Goal: Check status: Check status

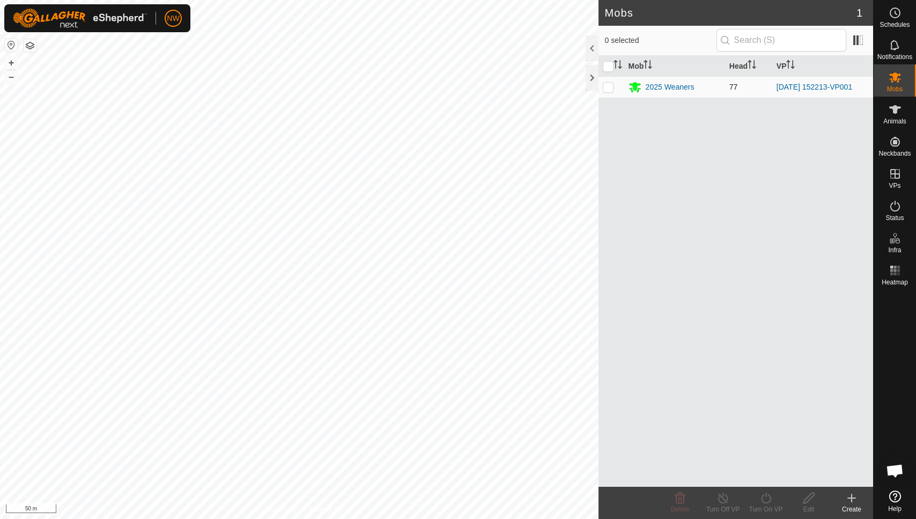
click at [604, 86] on p-checkbox at bounding box center [608, 87] width 11 height 9
checkbox input "true"
click at [898, 111] on icon at bounding box center [895, 109] width 13 height 13
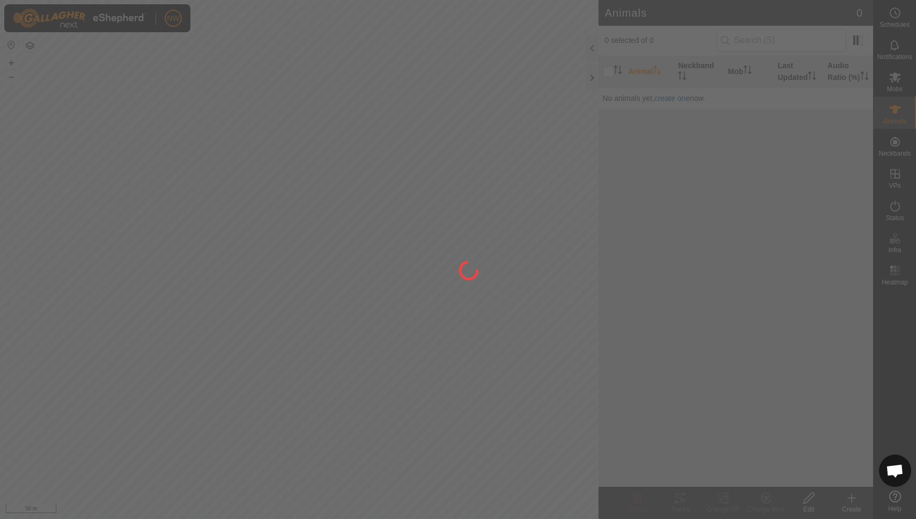
click at [656, 84] on div at bounding box center [458, 259] width 916 height 519
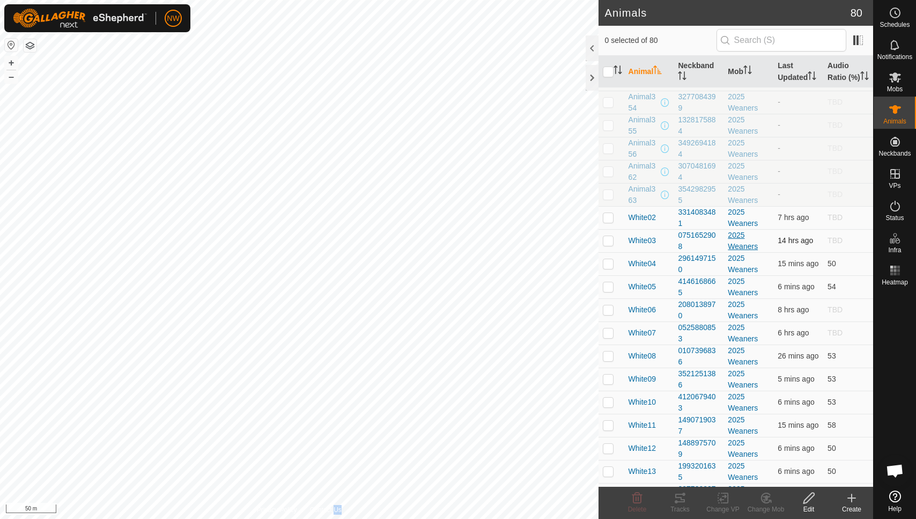
scroll to position [143, 0]
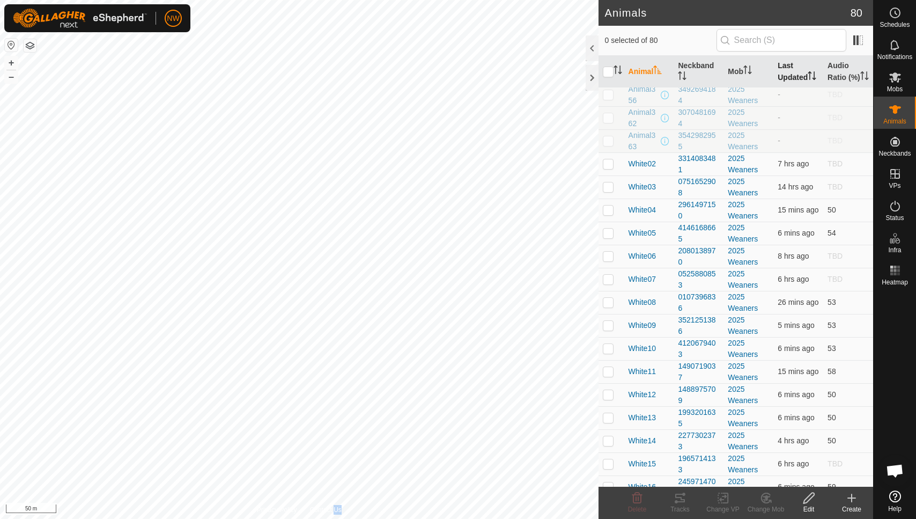
click at [791, 76] on th "Last Updated" at bounding box center [799, 72] width 50 height 32
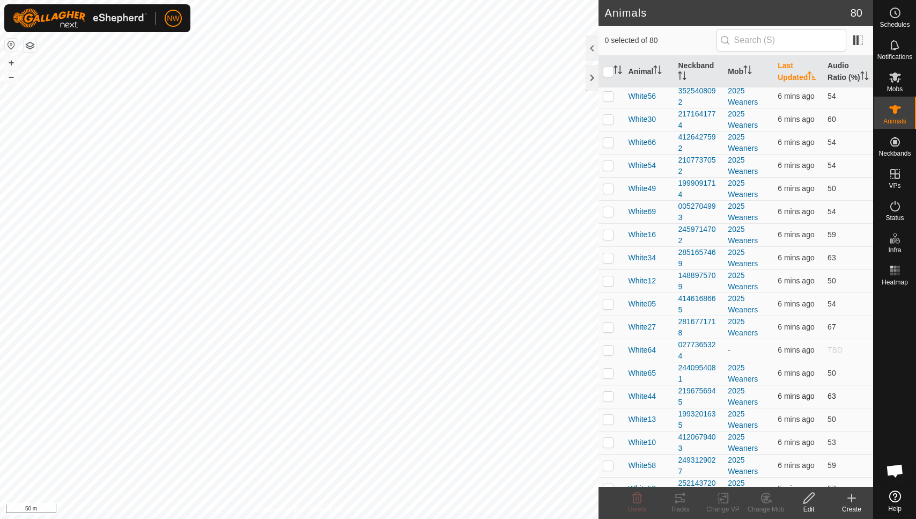
scroll to position [1431, 0]
click at [608, 486] on p-checkbox at bounding box center [608, 490] width 11 height 9
checkbox input "true"
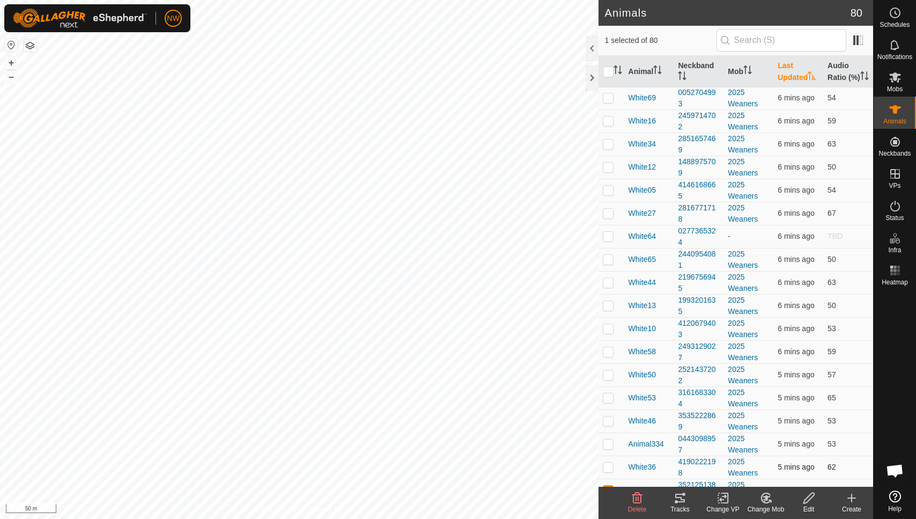
click at [605, 462] on p-checkbox at bounding box center [608, 466] width 11 height 9
checkbox input "true"
click at [605, 439] on p-checkbox at bounding box center [608, 443] width 11 height 9
checkbox input "true"
click at [606, 416] on p-checkbox at bounding box center [608, 420] width 11 height 9
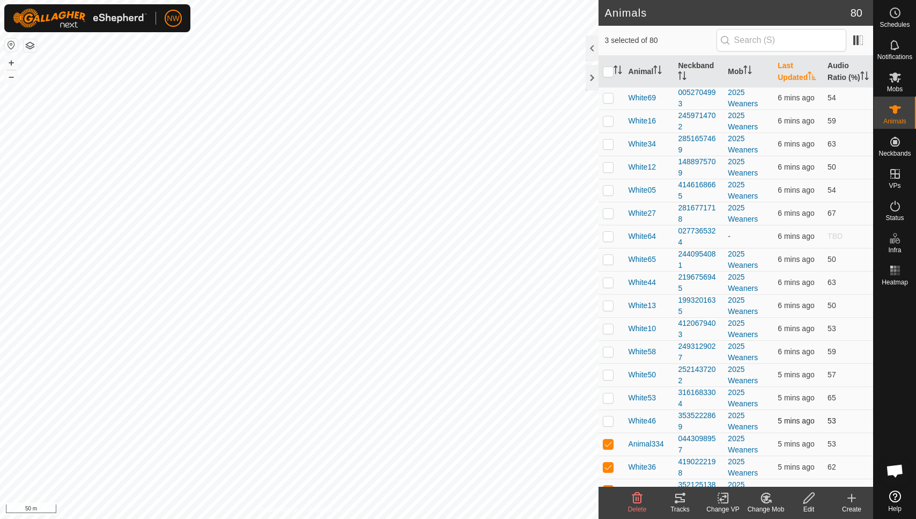
checkbox input "true"
click at [607, 393] on p-checkbox at bounding box center [608, 397] width 11 height 9
checkbox input "true"
click at [604, 363] on td at bounding box center [612, 374] width 26 height 23
checkbox input "true"
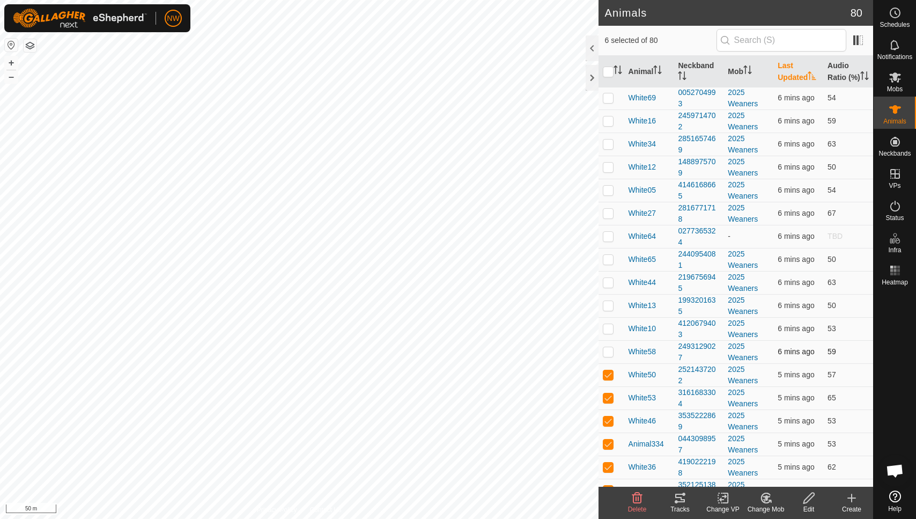
click at [604, 347] on p-checkbox at bounding box center [608, 351] width 11 height 9
checkbox input "true"
click at [606, 324] on p-checkbox at bounding box center [608, 328] width 11 height 9
checkbox input "true"
click at [609, 301] on p-checkbox at bounding box center [608, 305] width 11 height 9
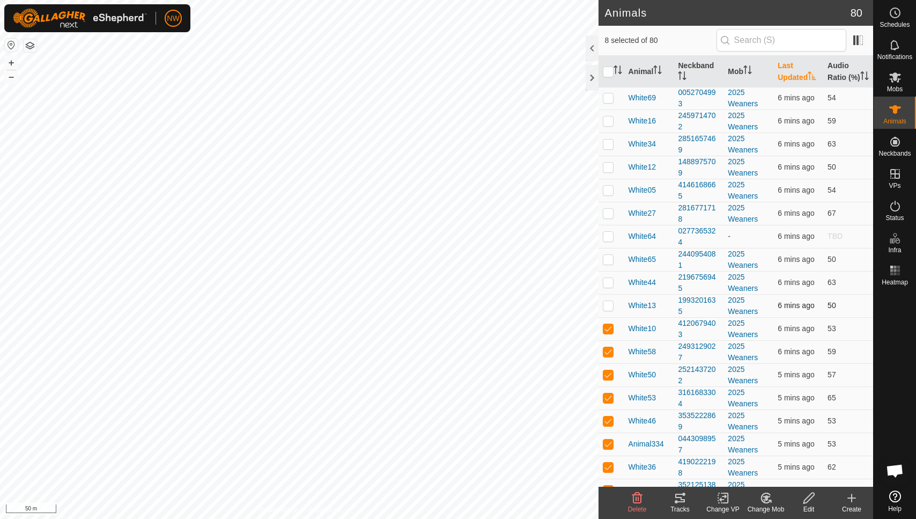
checkbox input "true"
click at [609, 278] on p-checkbox at bounding box center [608, 282] width 11 height 9
checkbox input "true"
click at [611, 255] on p-checkbox at bounding box center [608, 259] width 11 height 9
checkbox input "true"
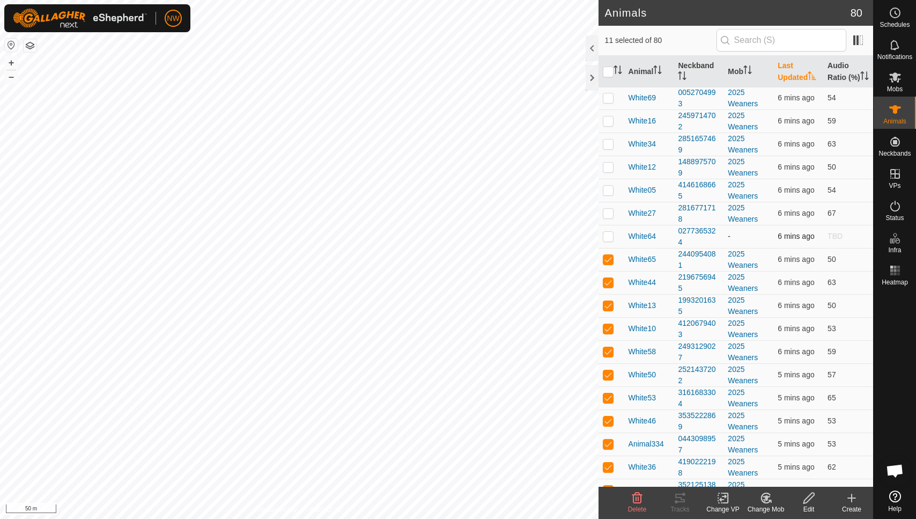
click at [610, 232] on p-checkbox at bounding box center [608, 236] width 11 height 9
checkbox input "true"
click at [606, 202] on td at bounding box center [612, 213] width 26 height 23
checkbox input "true"
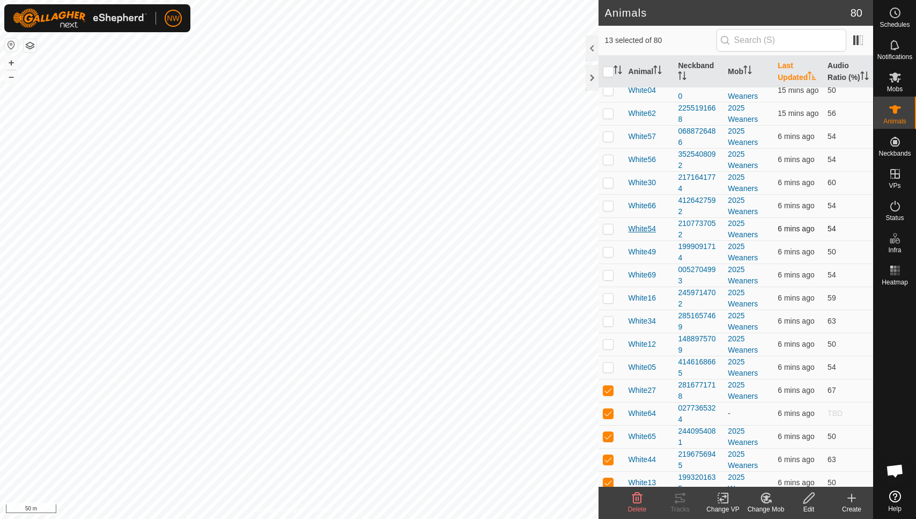
scroll to position [1217, 0]
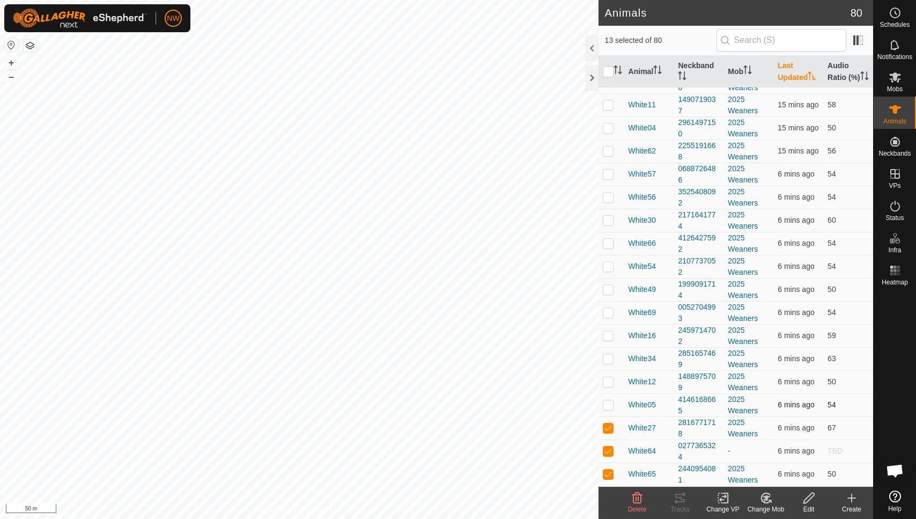
click at [605, 400] on p-checkbox at bounding box center [608, 404] width 11 height 9
checkbox input "true"
click at [606, 377] on p-checkbox at bounding box center [608, 381] width 11 height 9
checkbox input "true"
click at [606, 347] on td at bounding box center [612, 358] width 26 height 23
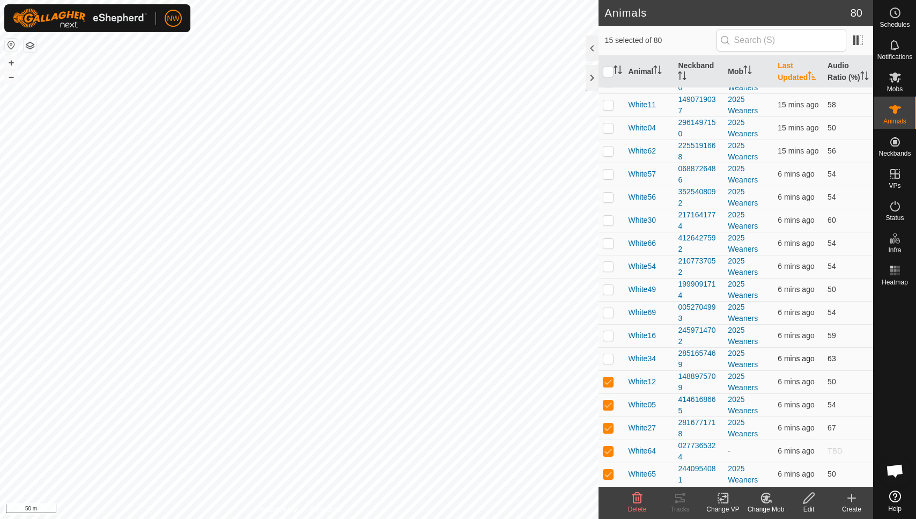
checkbox input "true"
click at [607, 331] on p-checkbox at bounding box center [608, 335] width 11 height 9
checkbox input "true"
click at [606, 308] on p-checkbox at bounding box center [608, 312] width 11 height 9
checkbox input "true"
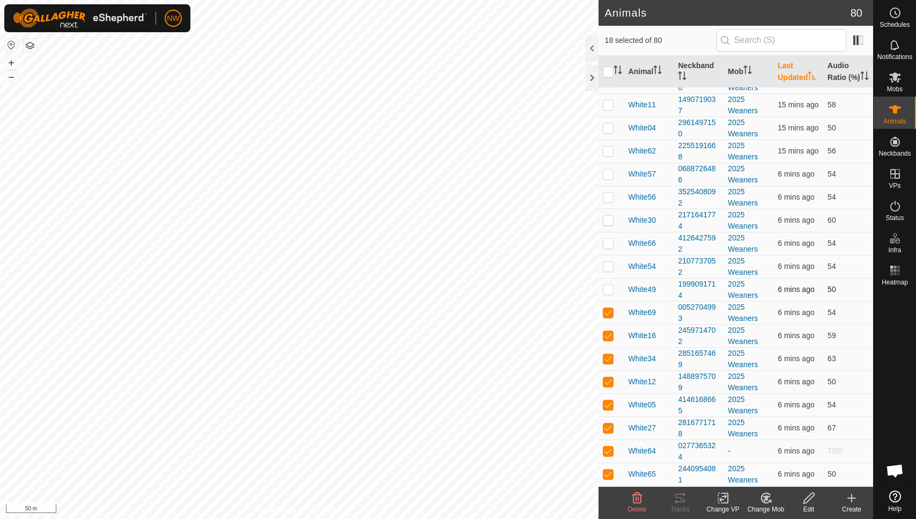
click at [607, 285] on p-checkbox at bounding box center [608, 289] width 11 height 9
checkbox input "true"
drag, startPoint x: 607, startPoint y: 251, endPoint x: 607, endPoint y: 226, distance: 24.7
click at [607, 262] on p-checkbox at bounding box center [608, 266] width 11 height 9
checkbox input "true"
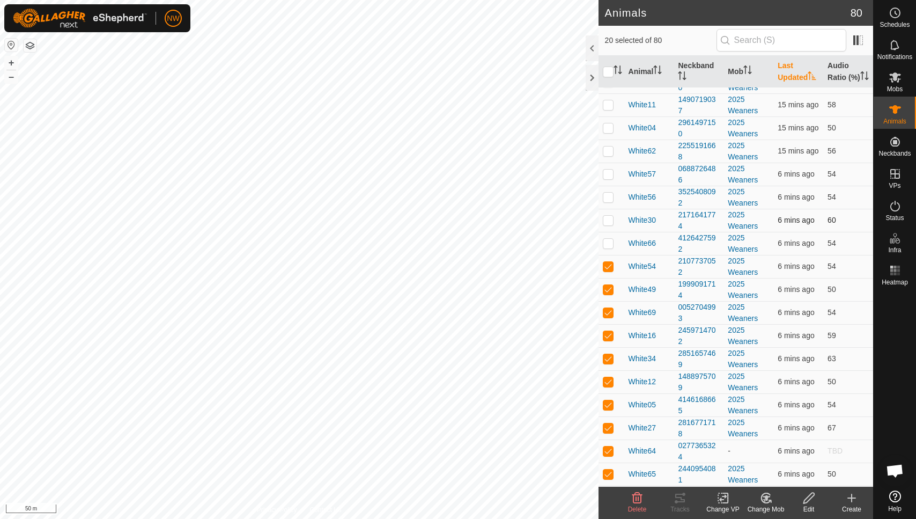
drag, startPoint x: 607, startPoint y: 225, endPoint x: 609, endPoint y: 208, distance: 16.7
click at [607, 232] on td at bounding box center [612, 243] width 26 height 23
checkbox input "true"
drag, startPoint x: 609, startPoint y: 208, endPoint x: 609, endPoint y: 201, distance: 6.4
click at [609, 216] on p-checkbox at bounding box center [608, 220] width 11 height 9
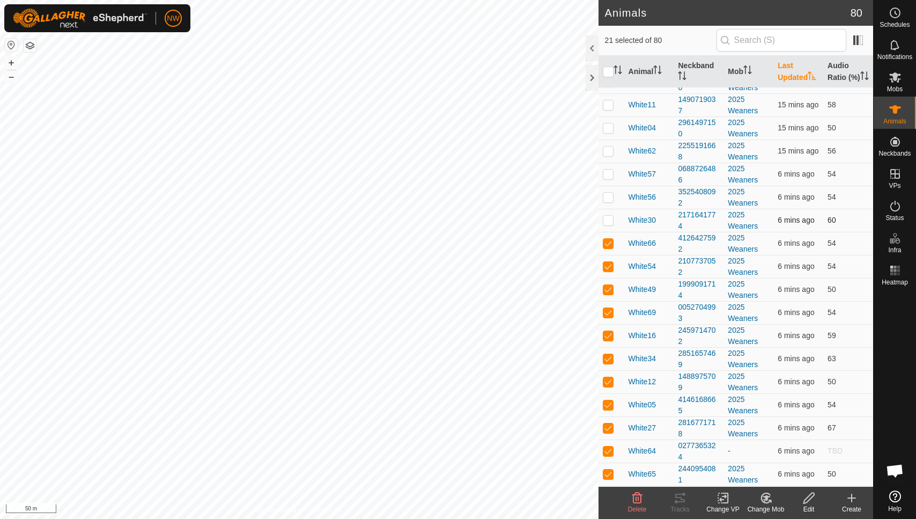
checkbox input "true"
click at [608, 193] on p-checkbox at bounding box center [608, 197] width 11 height 9
checkbox input "true"
drag, startPoint x: 607, startPoint y: 159, endPoint x: 607, endPoint y: 149, distance: 9.7
click at [607, 170] on p-checkbox at bounding box center [608, 174] width 11 height 9
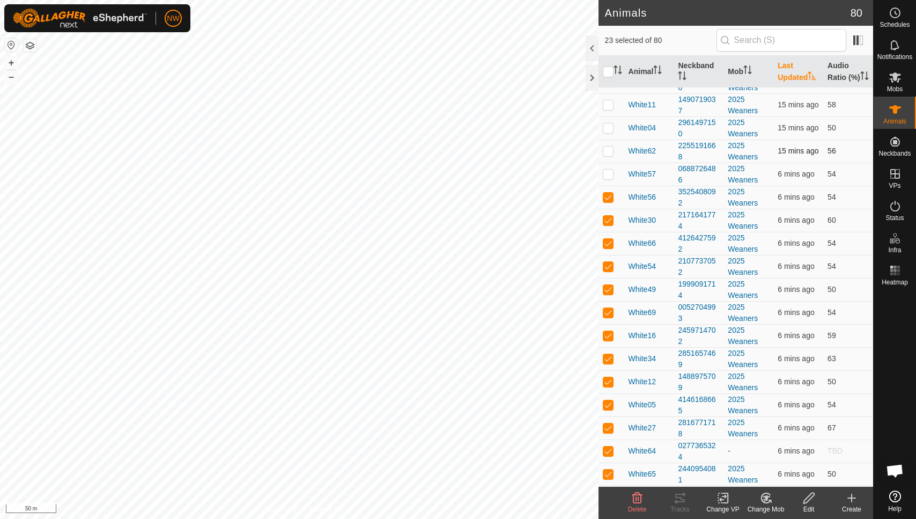
checkbox input "true"
click at [607, 146] on p-checkbox at bounding box center [608, 150] width 11 height 9
checkbox input "true"
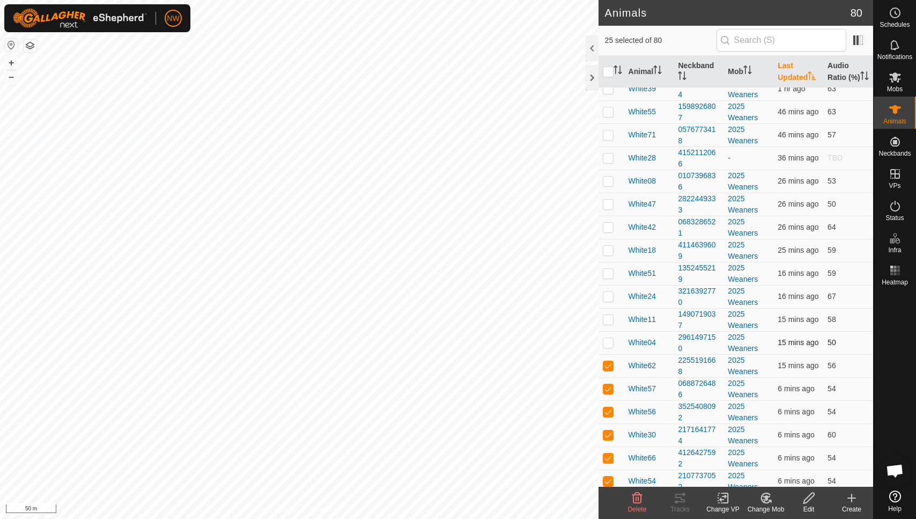
click at [607, 338] on p-checkbox at bounding box center [608, 342] width 11 height 9
checkbox input "true"
click at [607, 315] on p-checkbox at bounding box center [608, 319] width 11 height 9
checkbox input "true"
click at [606, 292] on p-checkbox at bounding box center [608, 296] width 11 height 9
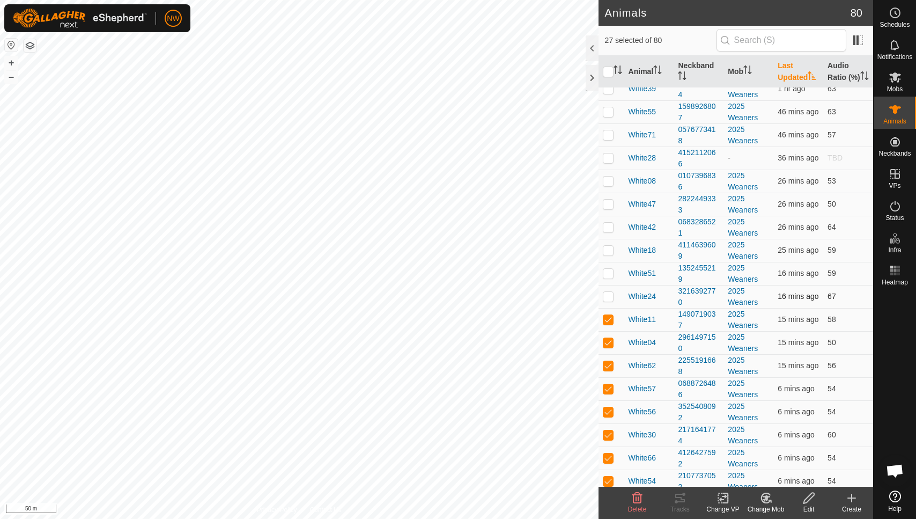
checkbox input "true"
click at [607, 269] on p-checkbox at bounding box center [608, 273] width 11 height 9
checkbox input "true"
click at [609, 246] on p-checkbox at bounding box center [608, 250] width 11 height 9
checkbox input "true"
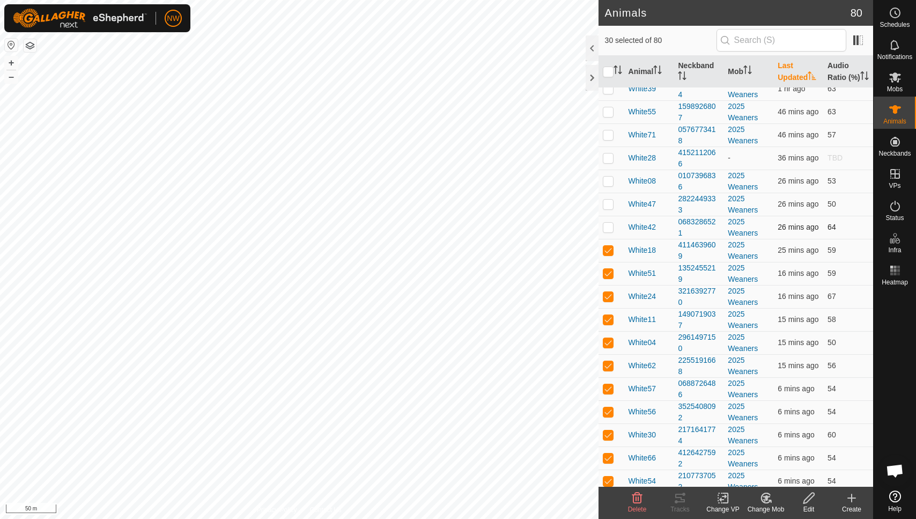
click at [609, 223] on p-checkbox at bounding box center [608, 227] width 11 height 9
checkbox input "true"
click at [606, 200] on p-checkbox at bounding box center [608, 204] width 11 height 9
checkbox input "true"
click at [609, 177] on p-checkbox at bounding box center [608, 181] width 11 height 9
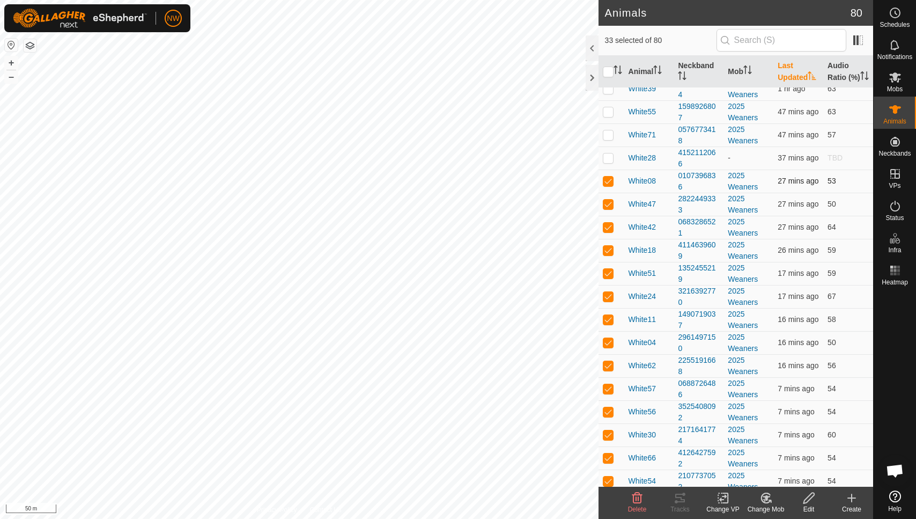
click at [609, 177] on p-checkbox at bounding box center [608, 181] width 11 height 9
checkbox input "true"
click at [608, 146] on td at bounding box center [612, 157] width 26 height 23
click at [606, 153] on p-checkbox at bounding box center [608, 157] width 11 height 9
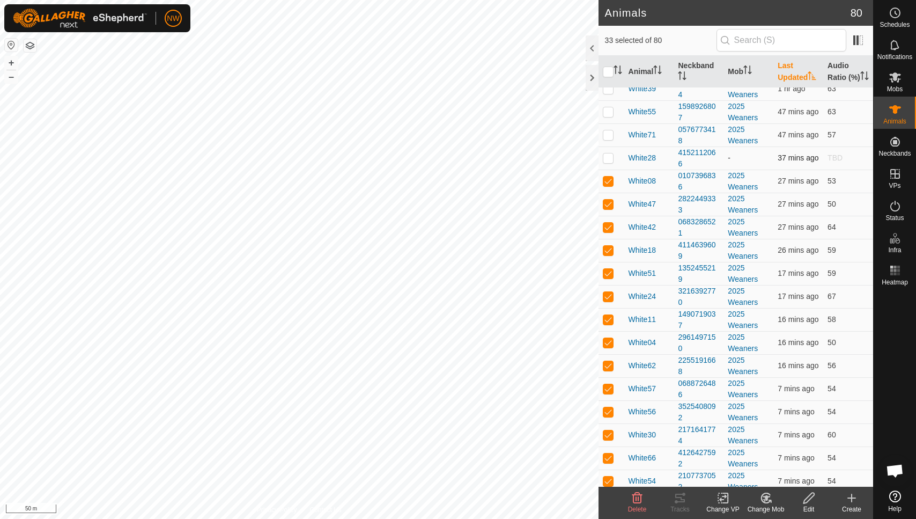
click at [606, 153] on p-checkbox at bounding box center [608, 157] width 11 height 9
checkbox input "true"
click at [607, 131] on td at bounding box center [612, 134] width 26 height 23
checkbox input "true"
click at [609, 107] on p-checkbox at bounding box center [608, 111] width 11 height 9
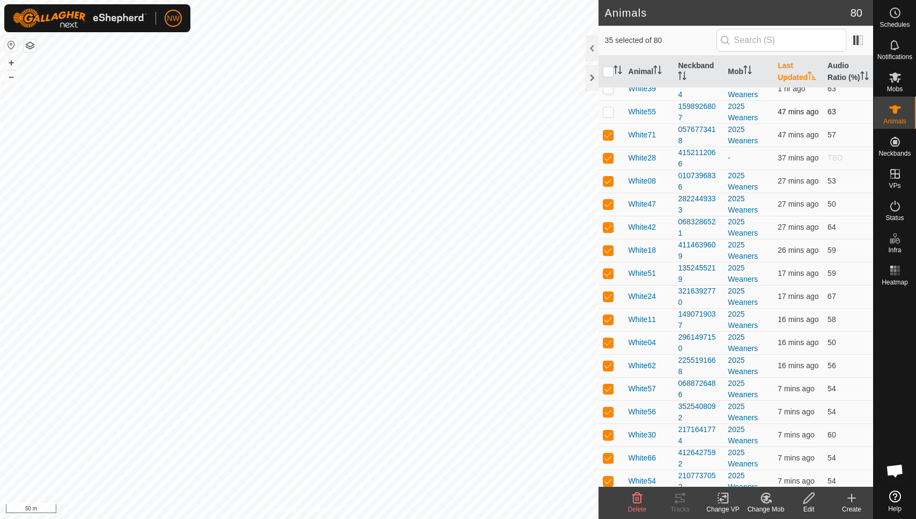
checkbox input "true"
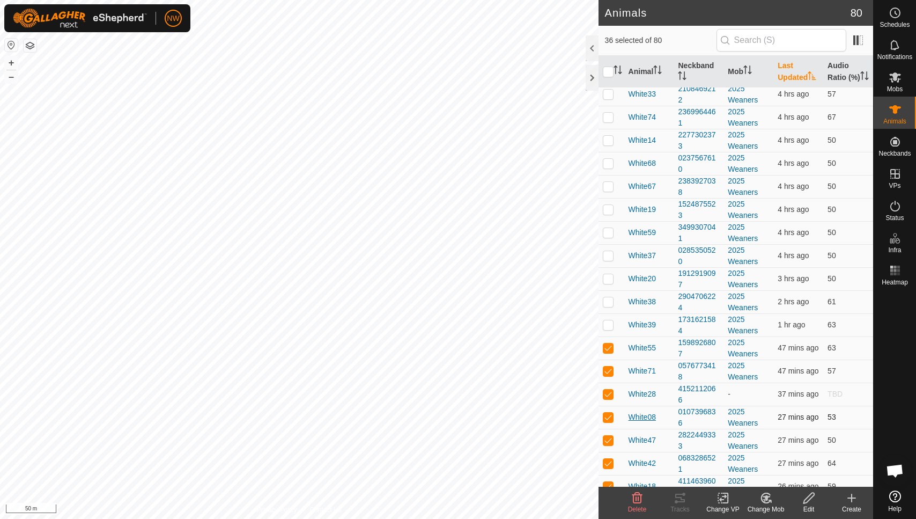
scroll to position [716, 0]
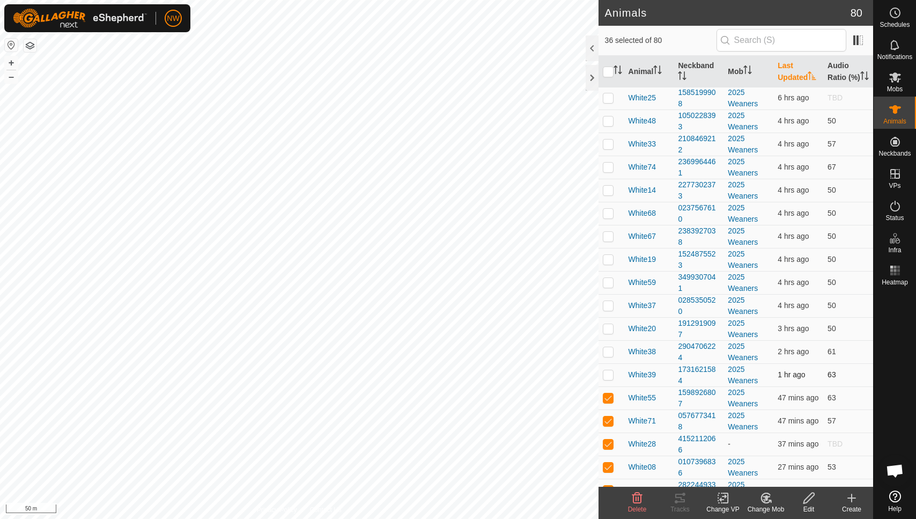
click at [610, 370] on p-checkbox at bounding box center [608, 374] width 11 height 9
checkbox input "true"
click at [606, 347] on p-checkbox at bounding box center [608, 351] width 11 height 9
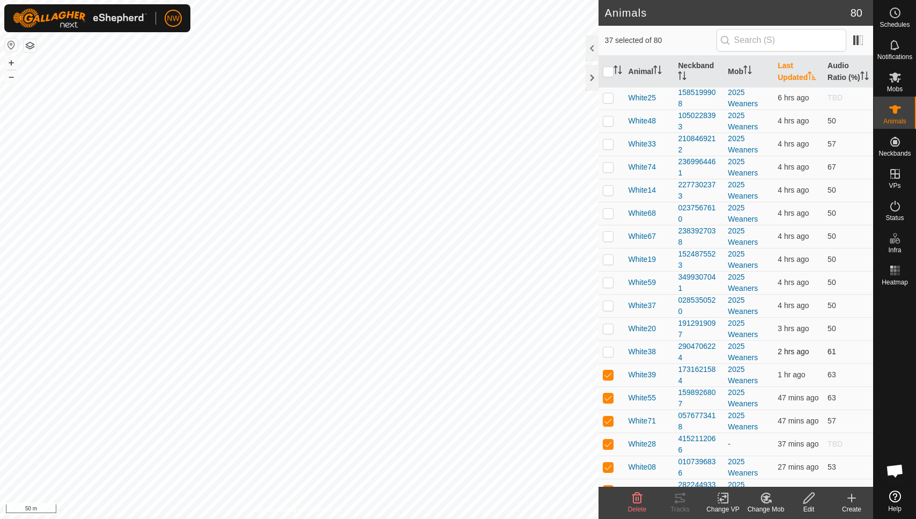
checkbox input "true"
click at [30, 44] on button "button" at bounding box center [30, 45] width 13 height 13
click at [608, 324] on p-checkbox at bounding box center [608, 328] width 11 height 9
click at [613, 324] on p-tablecheckbox at bounding box center [608, 328] width 11 height 9
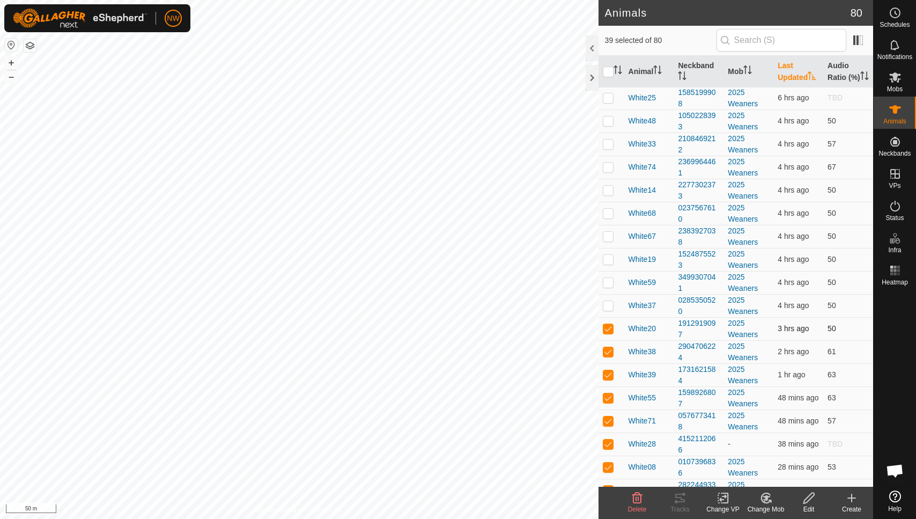
click at [607, 324] on p-checkbox at bounding box center [608, 328] width 11 height 9
click at [610, 324] on p-checkbox at bounding box center [608, 328] width 11 height 9
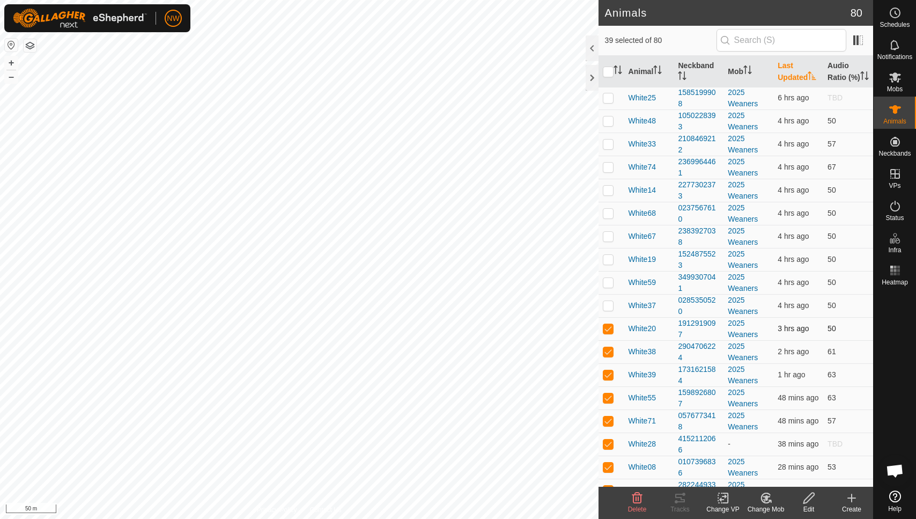
checkbox input "false"
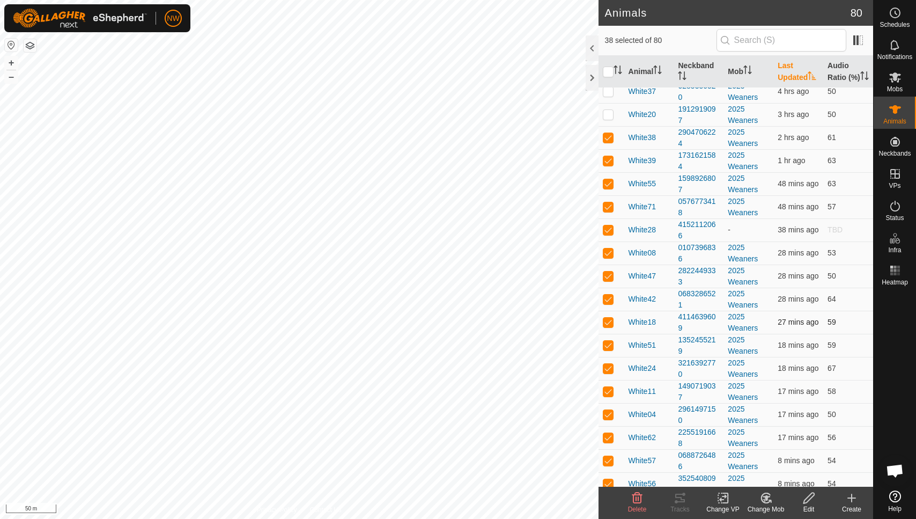
scroll to position [931, 0]
click at [901, 80] on icon at bounding box center [895, 77] width 13 height 13
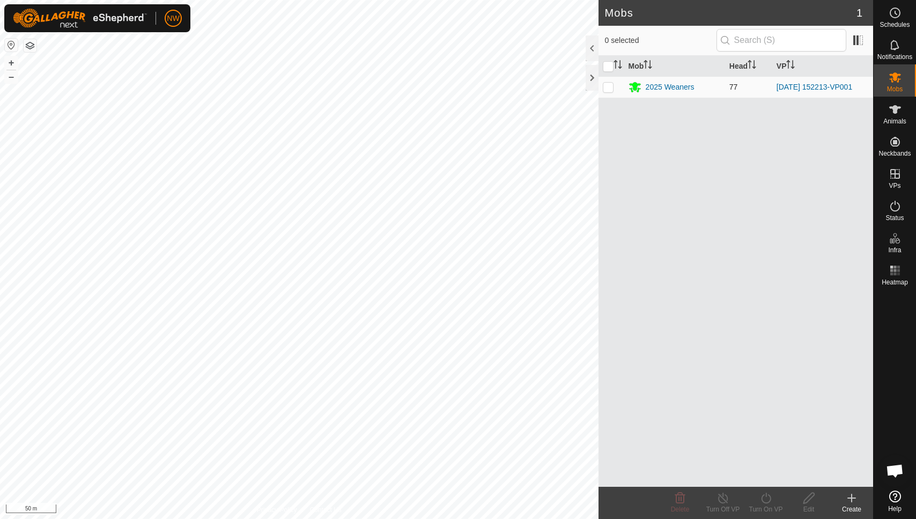
click at [608, 83] on p-checkbox at bounding box center [608, 87] width 11 height 9
checkbox input "true"
click at [611, 78] on td at bounding box center [612, 86] width 26 height 21
checkbox input "false"
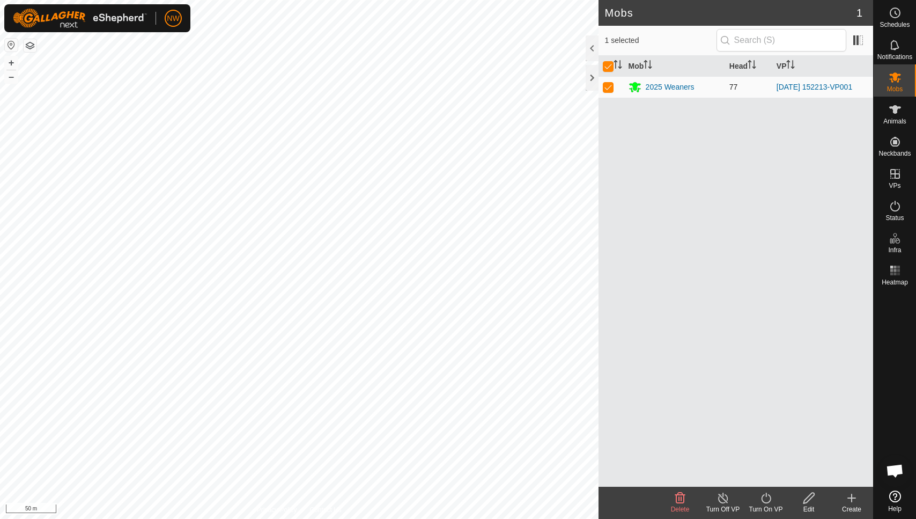
checkbox input "false"
click at [899, 212] on es-activation-svg-icon at bounding box center [895, 205] width 19 height 17
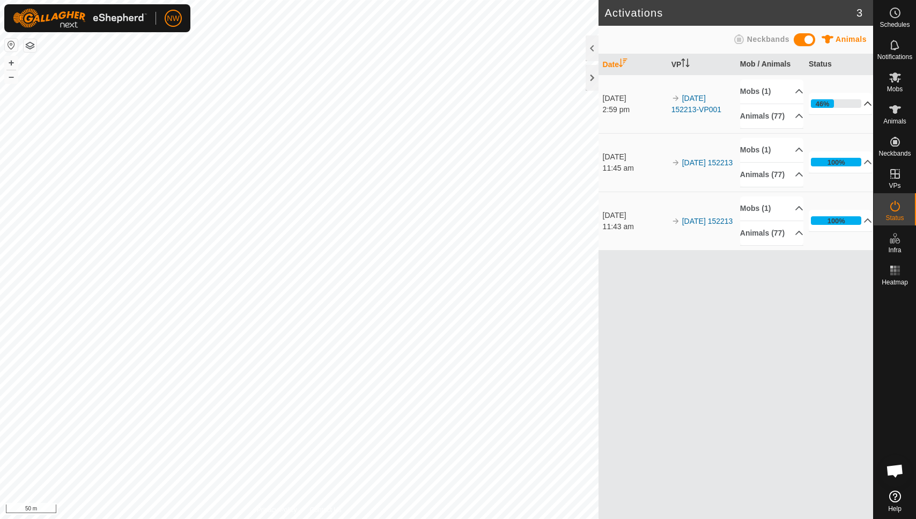
click at [863, 108] on p-accordion-header "46%" at bounding box center [841, 103] width 64 height 21
click at [864, 107] on p-accordion-header "46%" at bounding box center [841, 103] width 64 height 21
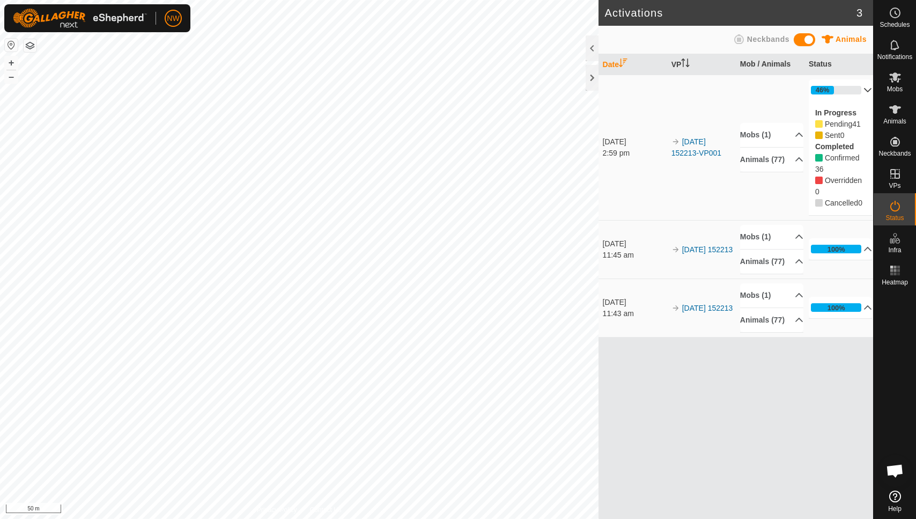
click at [862, 87] on p-accordion-header "46%" at bounding box center [841, 89] width 64 height 21
